Goal: Communication & Community: Answer question/provide support

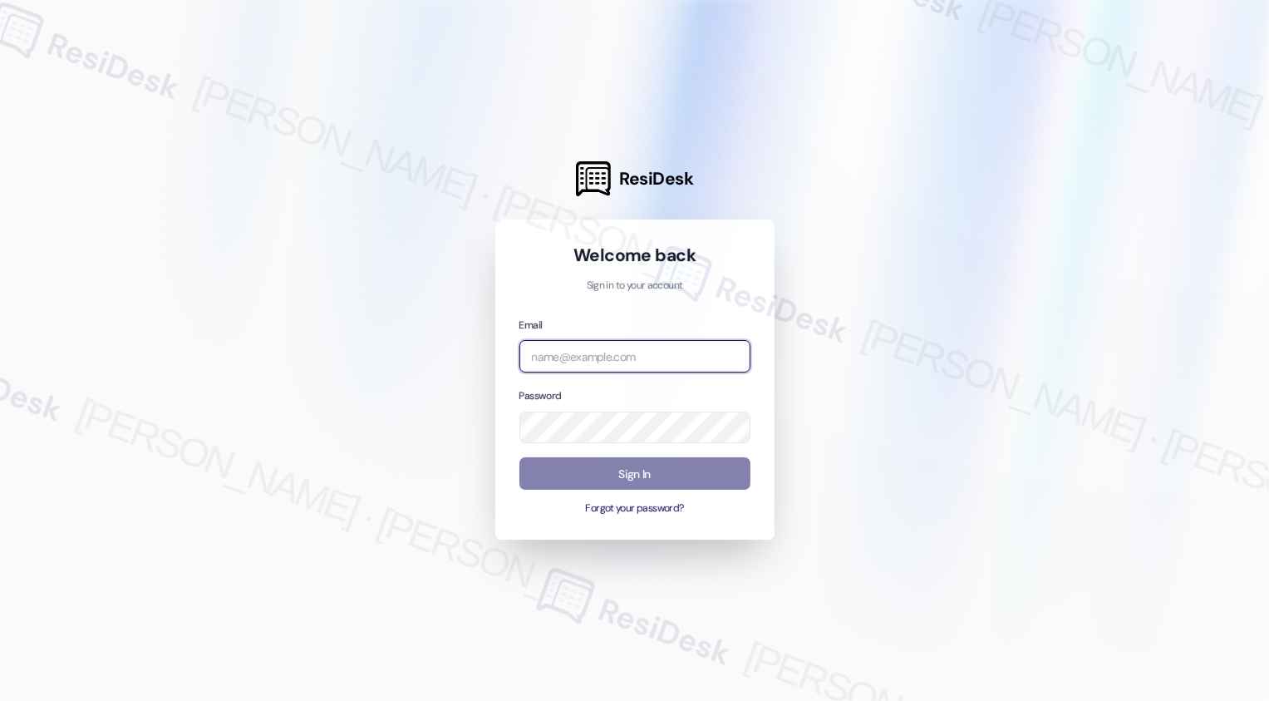
click at [581, 349] on input "email" at bounding box center [634, 356] width 231 height 32
click at [578, 358] on input "email" at bounding box center [634, 356] width 231 height 32
type input "automated-surveys-apartment_management_pros-[PERSON_NAME].[PERSON_NAME]@apartme…"
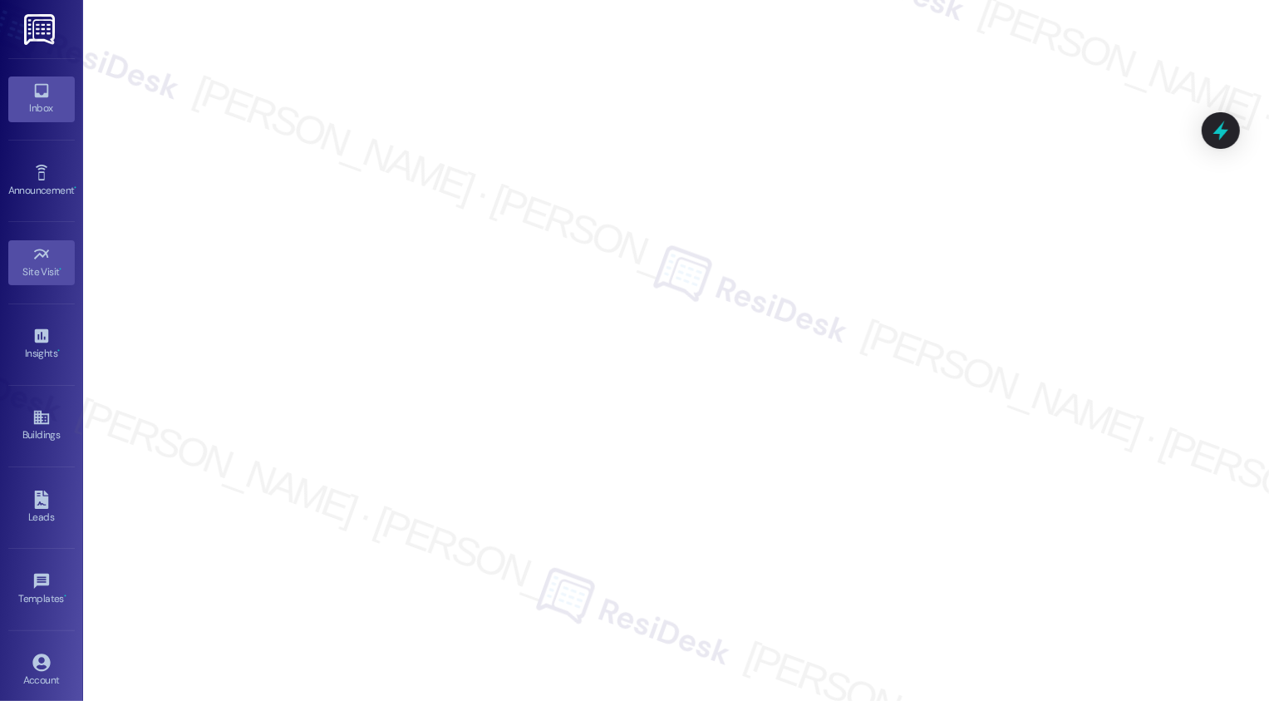
click at [37, 104] on div "Inbox" at bounding box center [41, 108] width 83 height 17
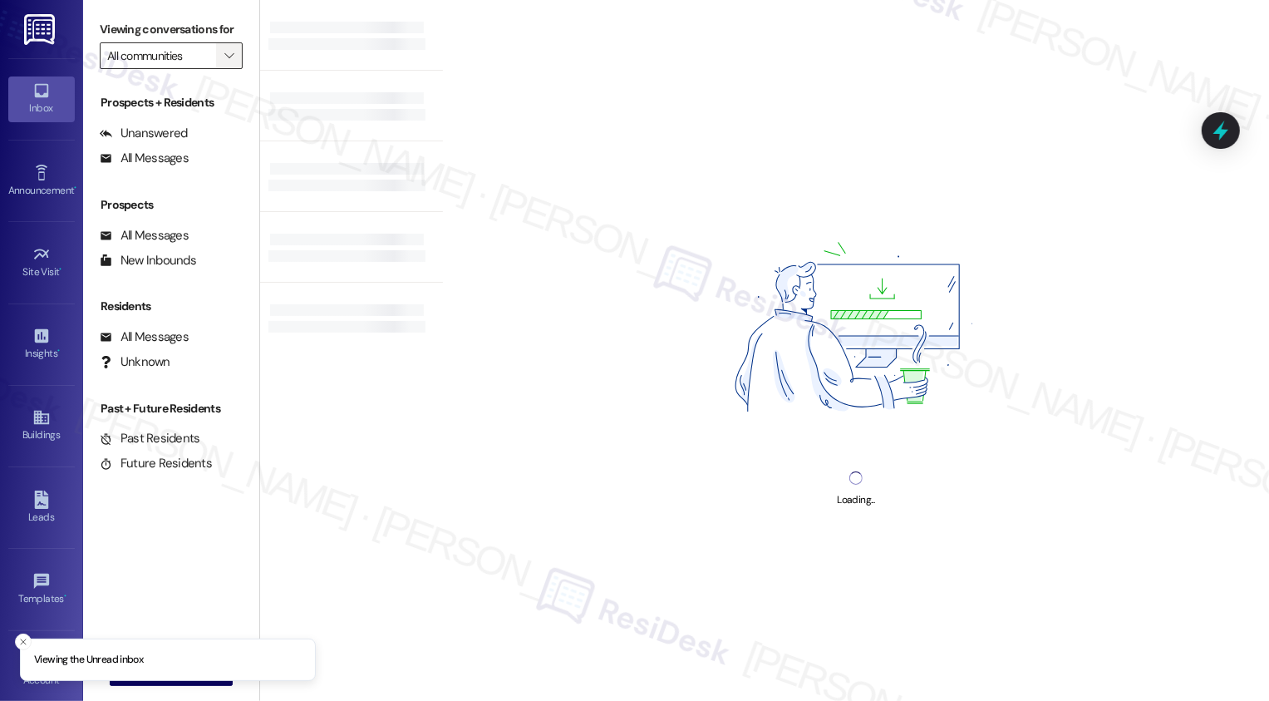
click at [224, 62] on icon "" at bounding box center [228, 55] width 9 height 13
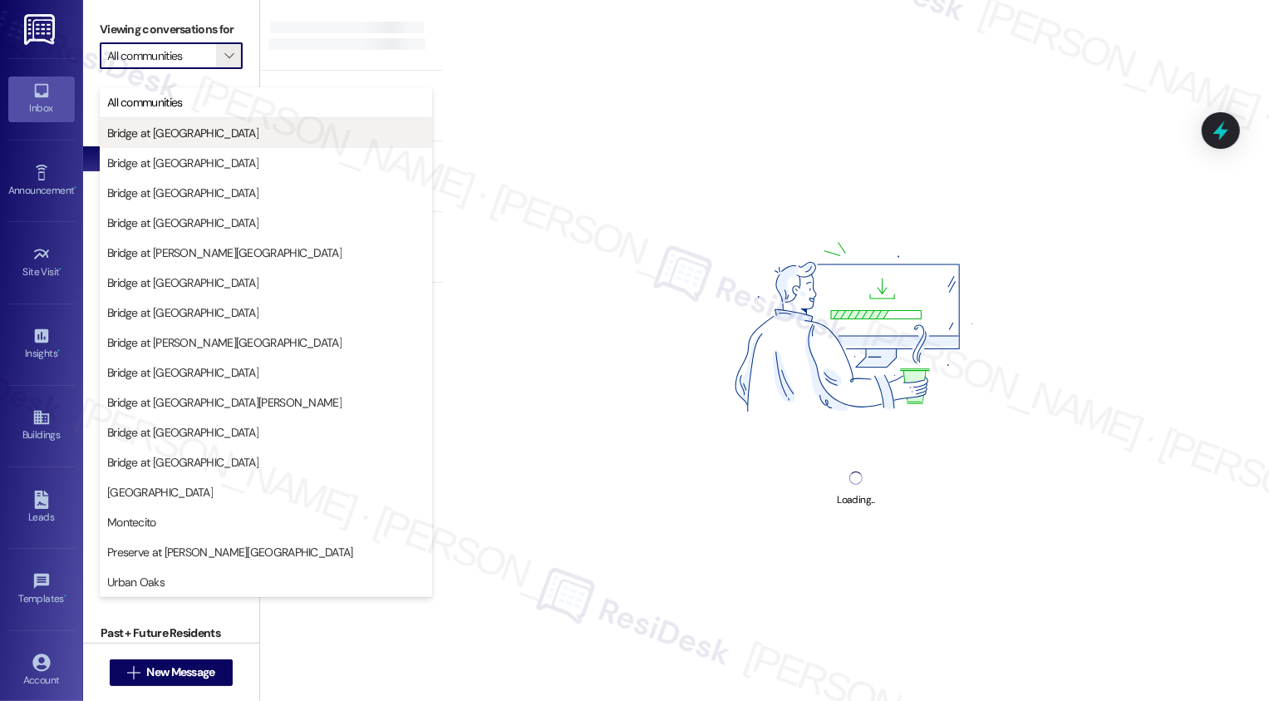
click at [147, 130] on span "Bridge at [GEOGRAPHIC_DATA]" at bounding box center [182, 133] width 151 height 17
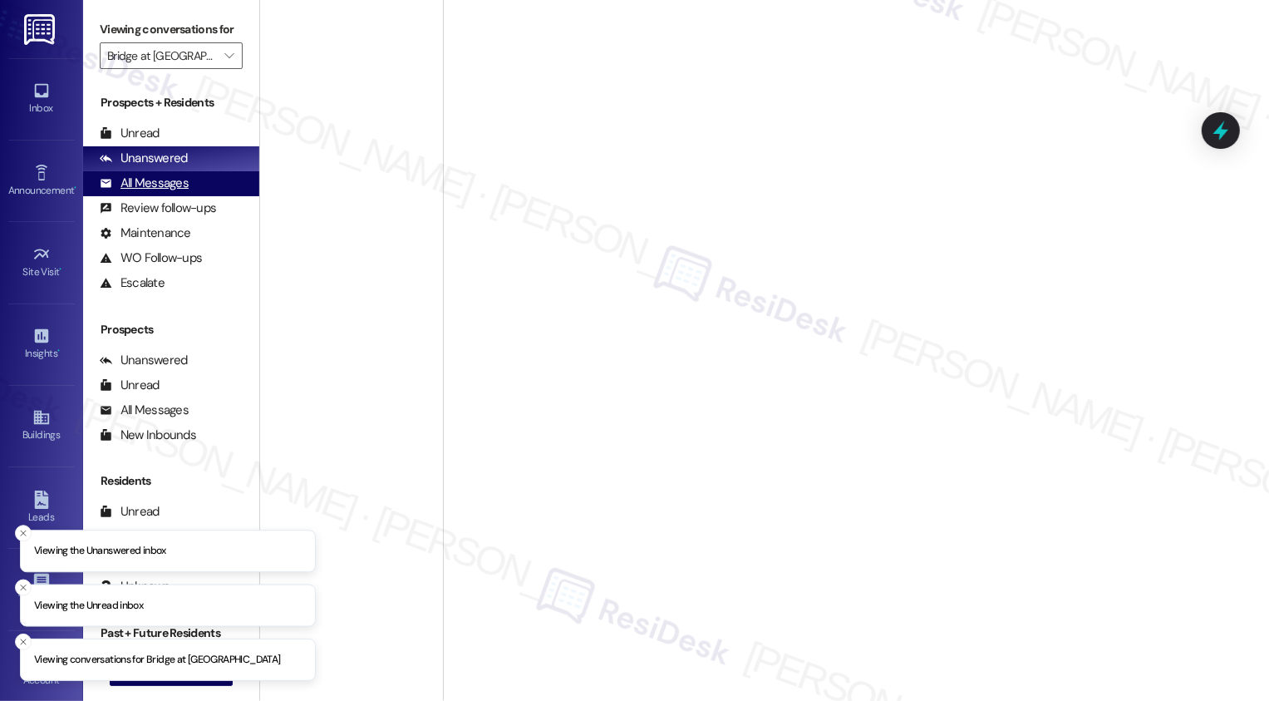
type input "Bridge at [GEOGRAPHIC_DATA]"
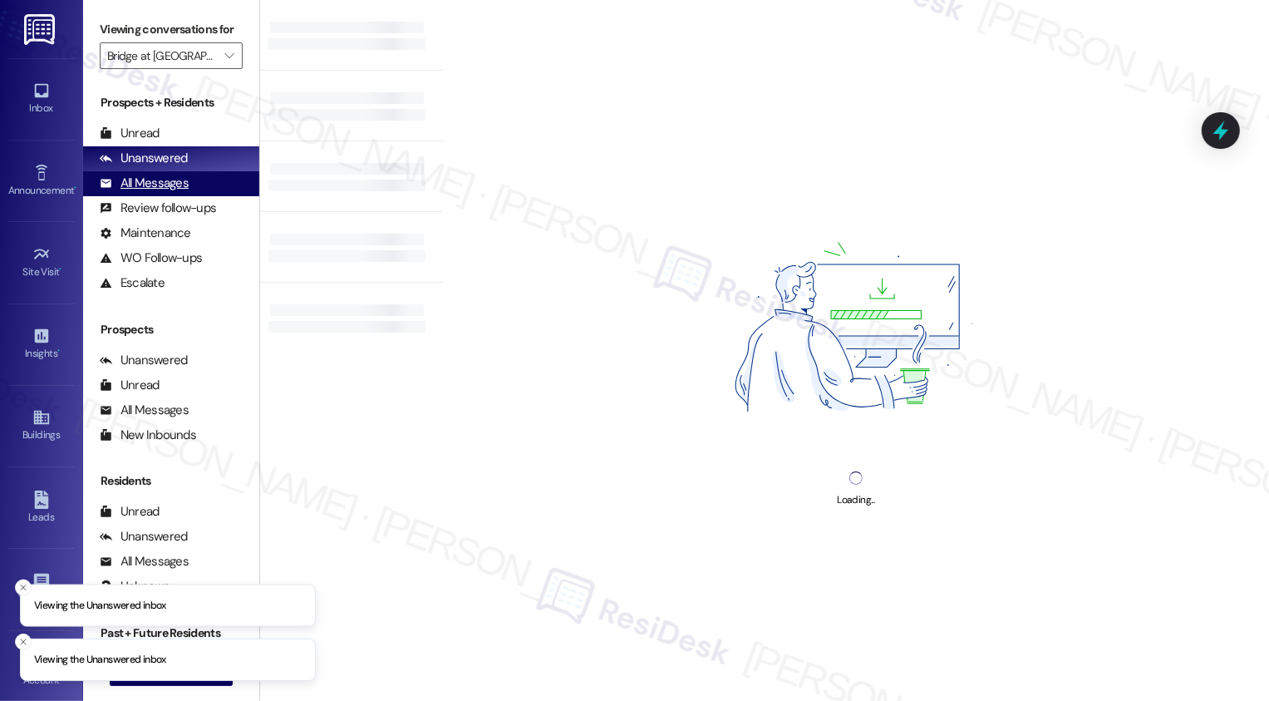
click at [165, 192] on div "All Messages" at bounding box center [144, 183] width 89 height 17
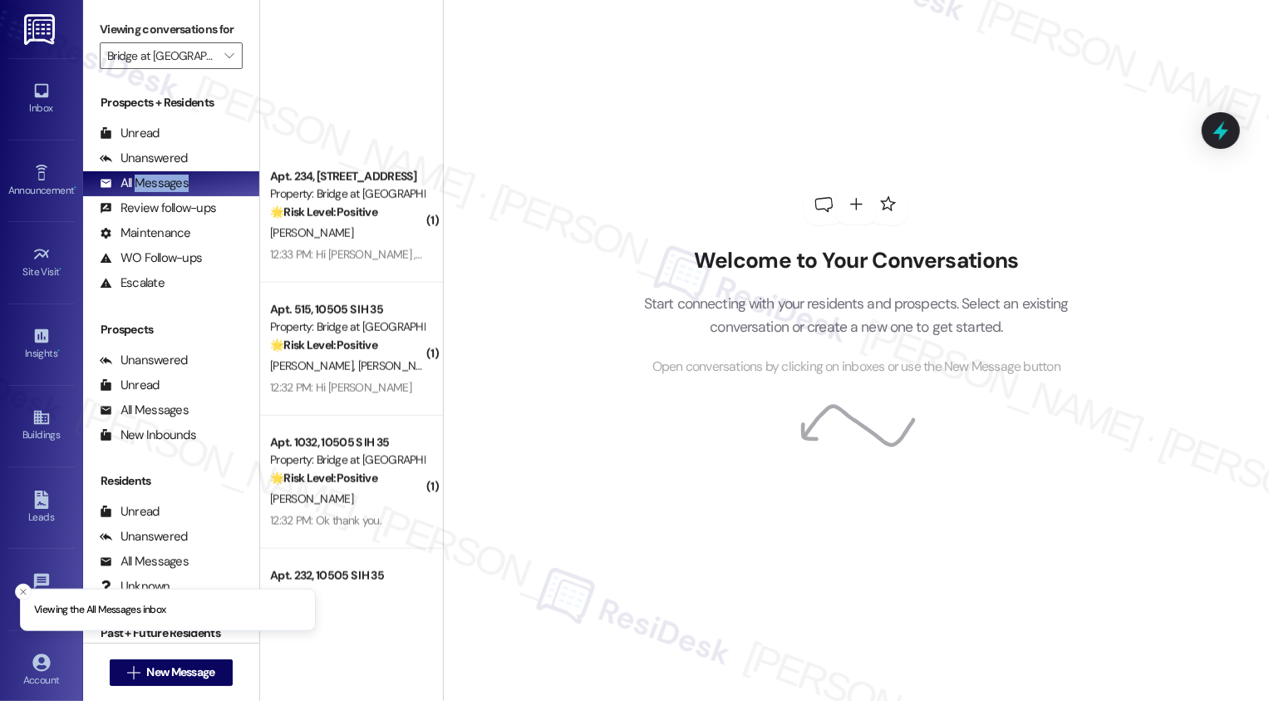
scroll to position [2244, 0]
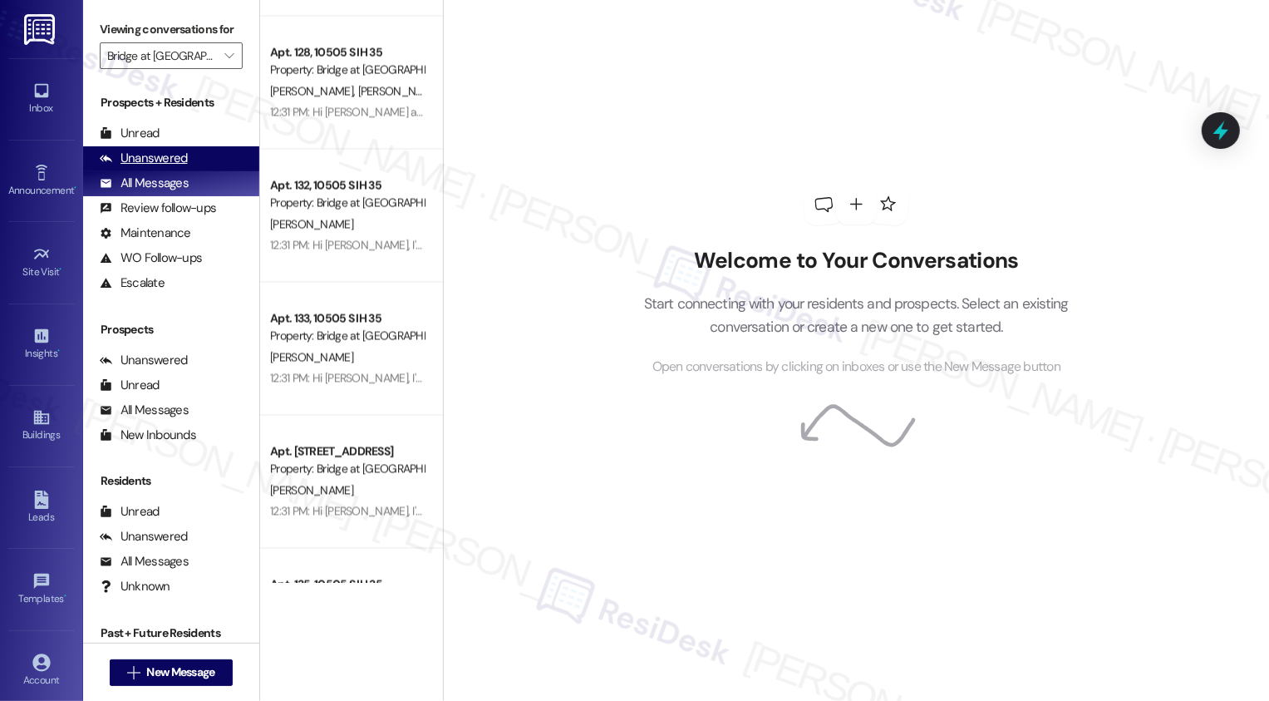
click at [198, 171] on div "Unanswered (0)" at bounding box center [171, 158] width 176 height 25
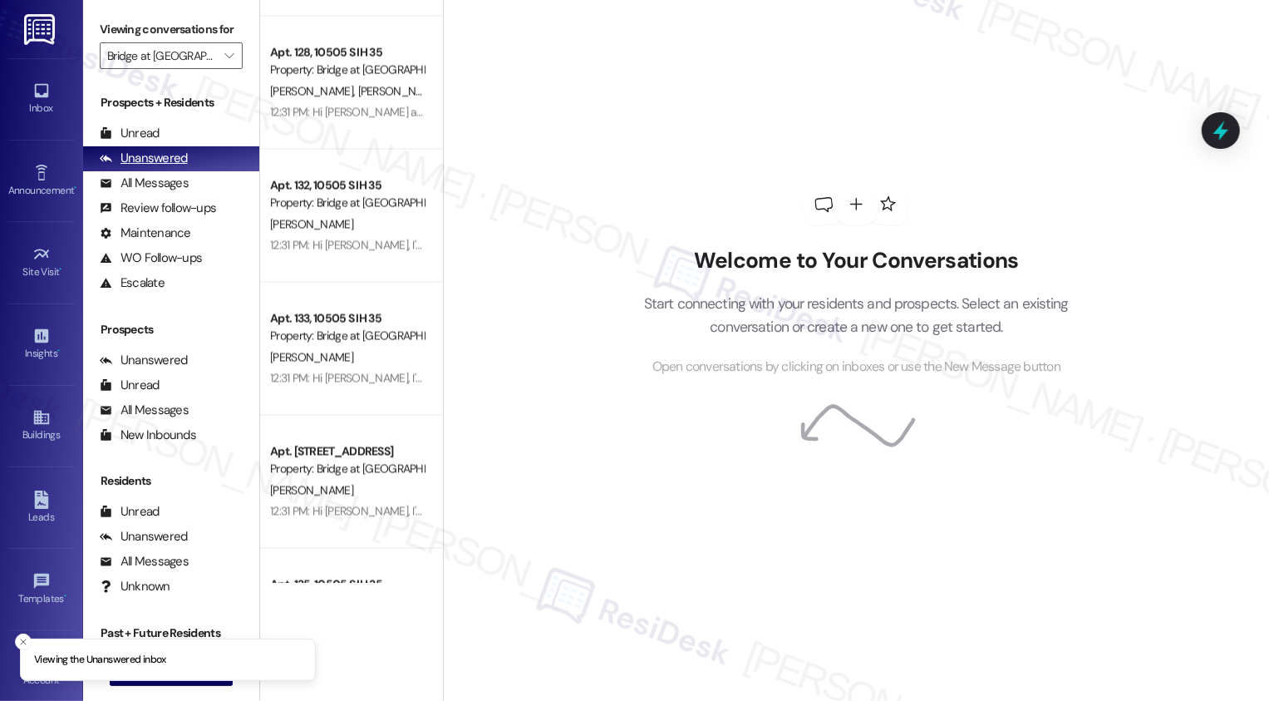
click at [198, 171] on div "Unanswered (0)" at bounding box center [171, 158] width 176 height 25
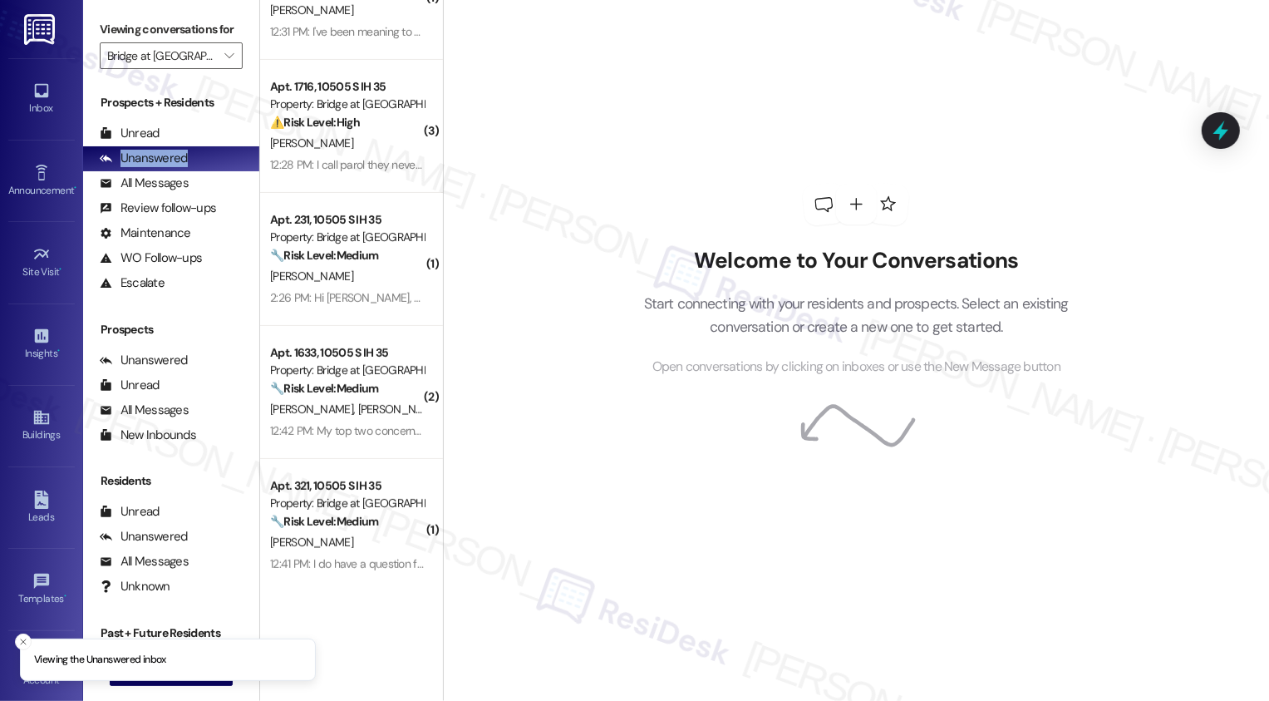
scroll to position [0, 0]
